Goal: Information Seeking & Learning: Find specific page/section

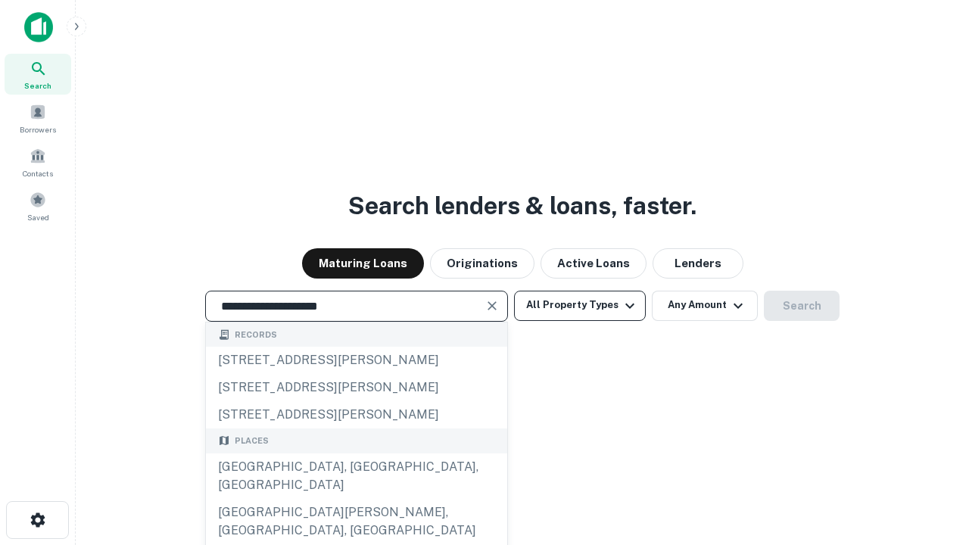
click at [356, 499] on div "[GEOGRAPHIC_DATA], [GEOGRAPHIC_DATA], [GEOGRAPHIC_DATA]" at bounding box center [356, 475] width 301 height 45
click at [580, 305] on button "All Property Types" at bounding box center [580, 306] width 132 height 30
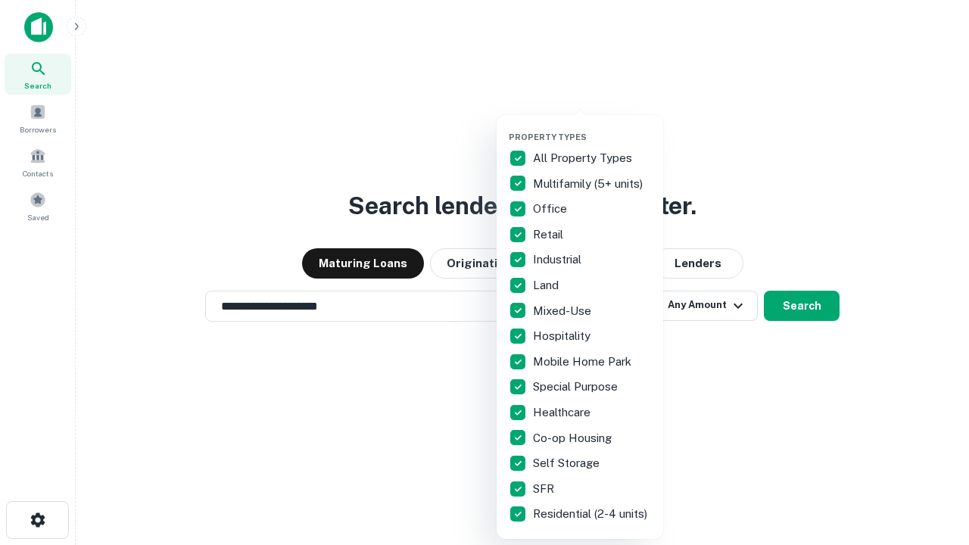
type input "**********"
click at [592, 127] on button "button" at bounding box center [592, 127] width 167 height 1
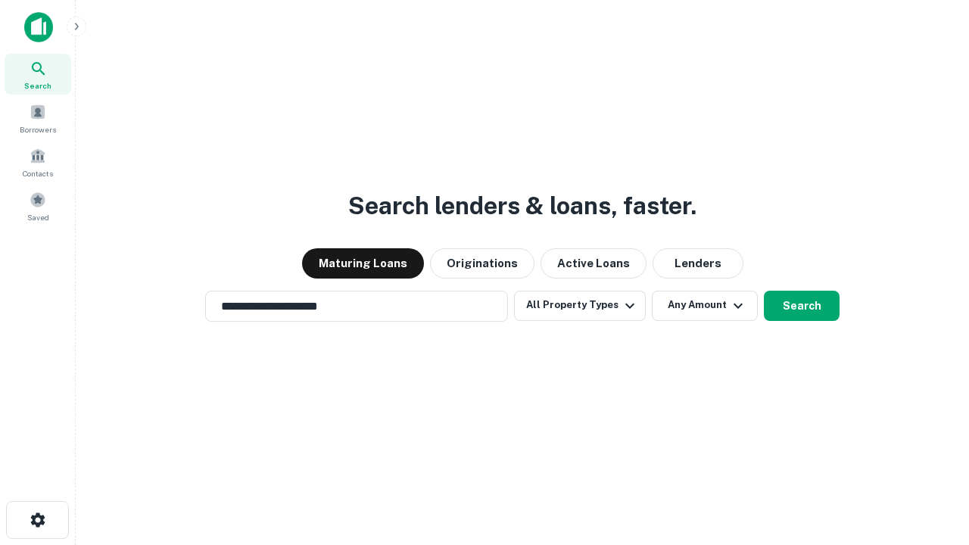
scroll to position [23, 0]
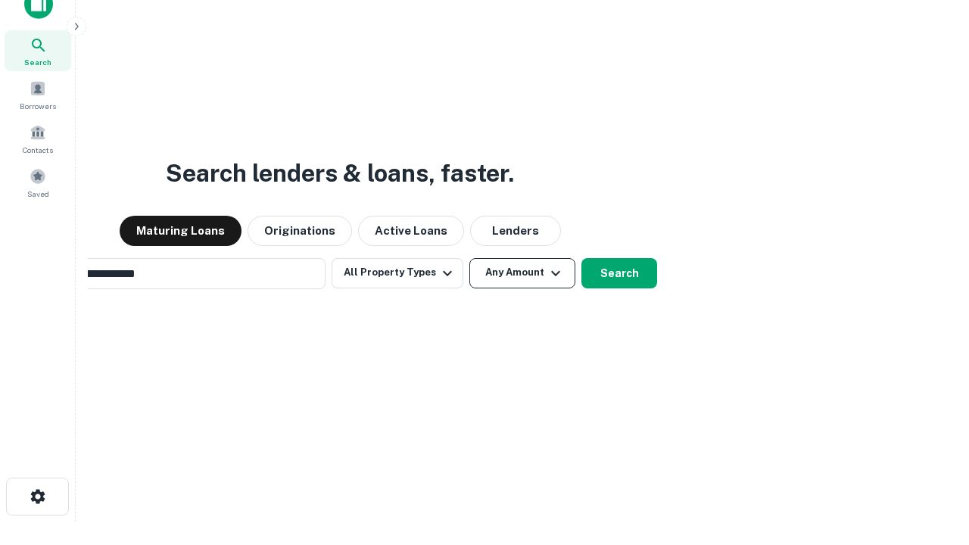
click at [469, 258] on button "Any Amount" at bounding box center [522, 273] width 106 height 30
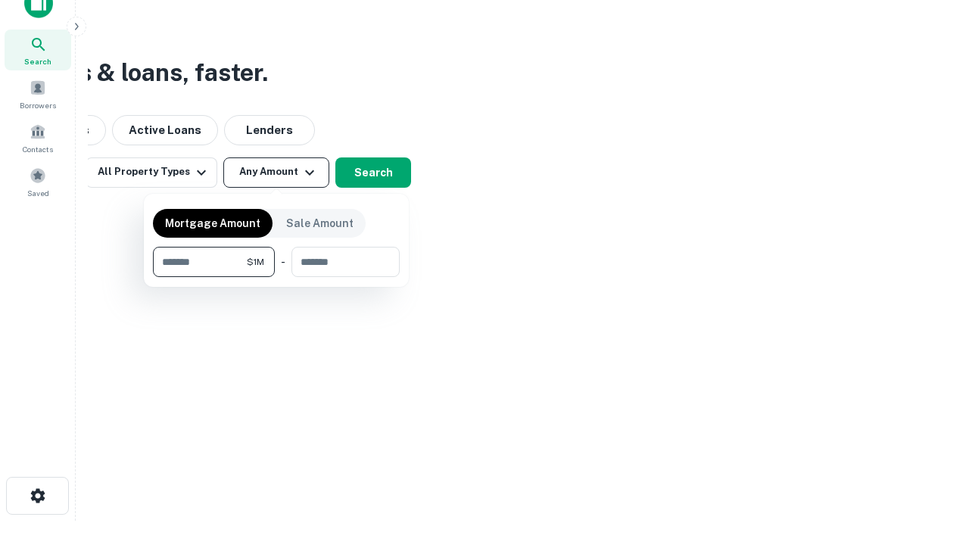
type input "*******"
click at [276, 277] on button "button" at bounding box center [276, 277] width 247 height 1
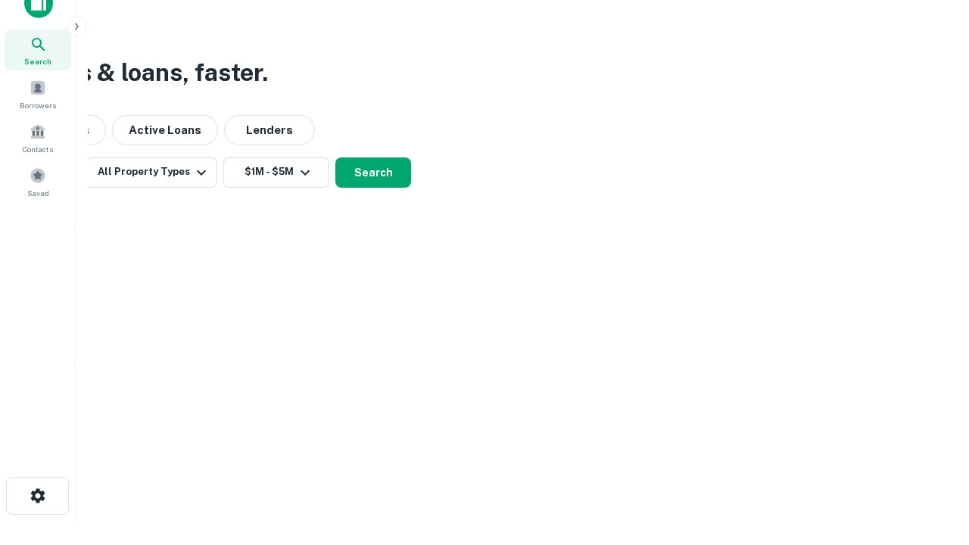
scroll to position [9, 279]
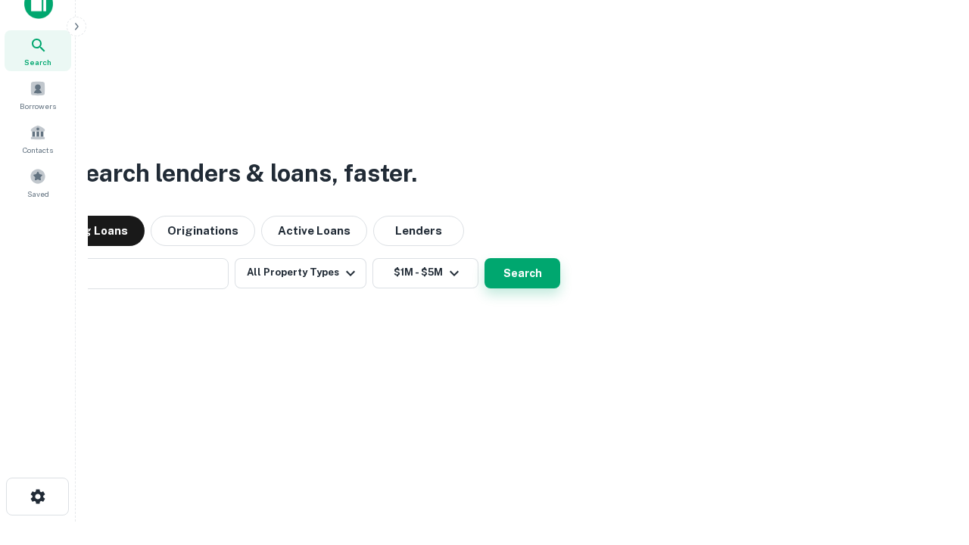
click at [485, 258] on button "Search" at bounding box center [523, 273] width 76 height 30
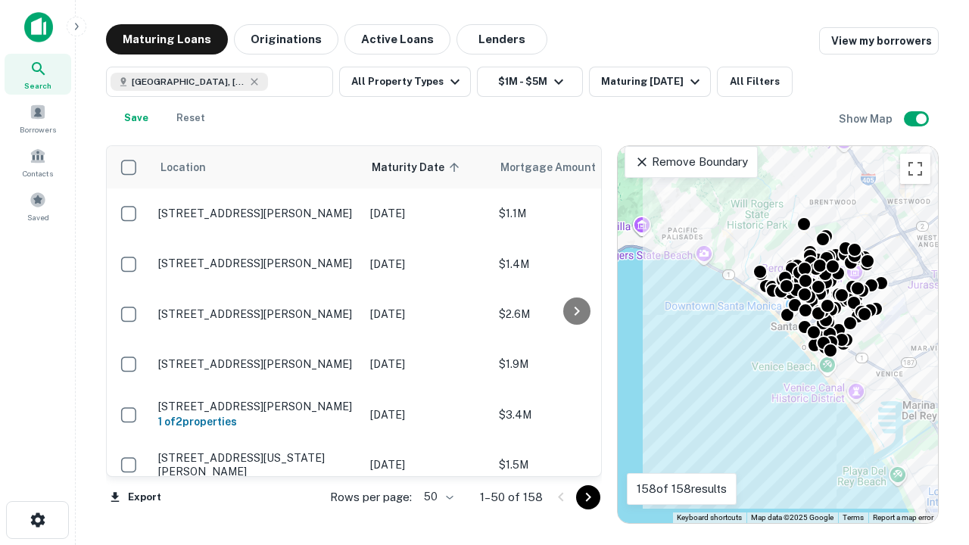
click at [436, 497] on body "Search Borrowers Contacts Saved Maturing Loans Originations Active Loans Lender…" at bounding box center [484, 272] width 969 height 545
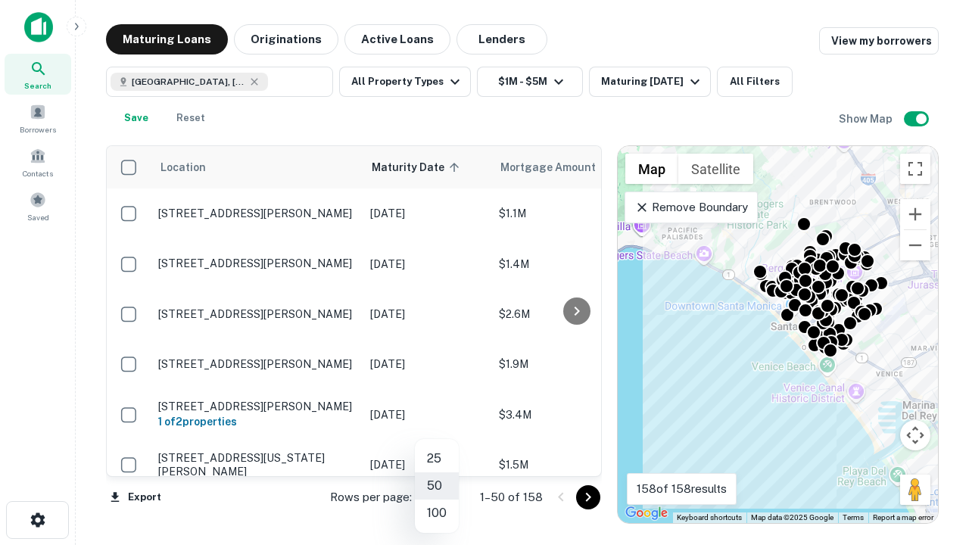
click at [437, 459] on li "25" at bounding box center [437, 458] width 44 height 27
